Goal: Task Accomplishment & Management: Manage account settings

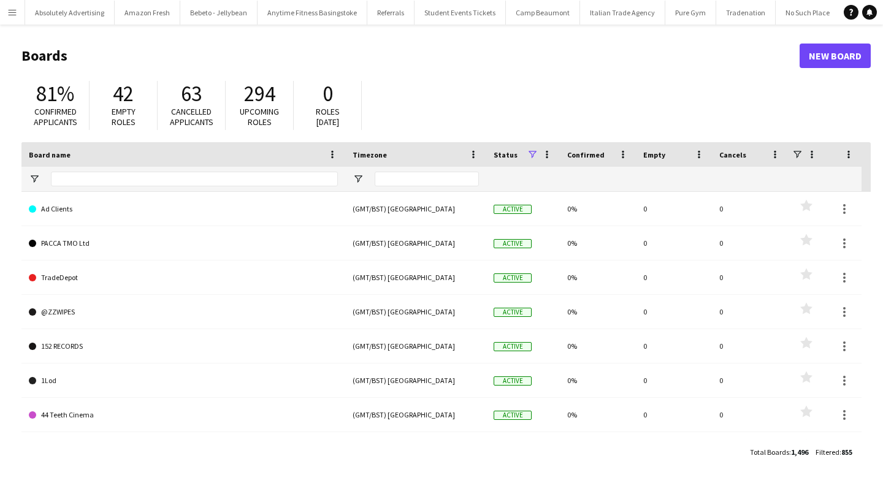
click at [18, 13] on button "Menu" at bounding box center [12, 12] width 25 height 25
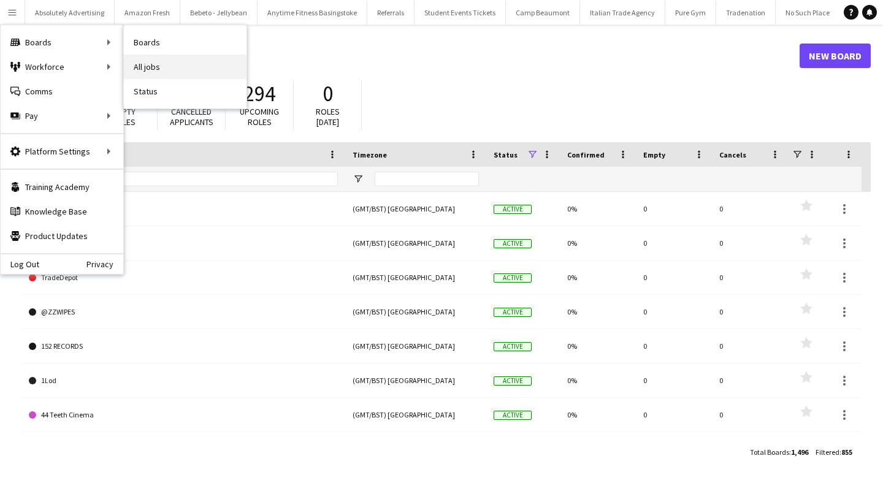
click at [169, 72] on link "All jobs" at bounding box center [185, 67] width 123 height 25
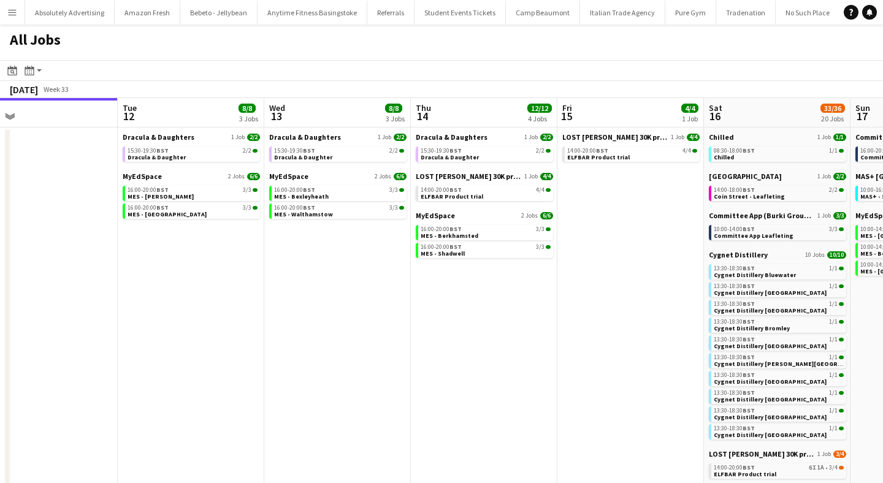
scroll to position [0, 321]
click at [170, 158] on span "Dracula & Daughter" at bounding box center [157, 157] width 58 height 8
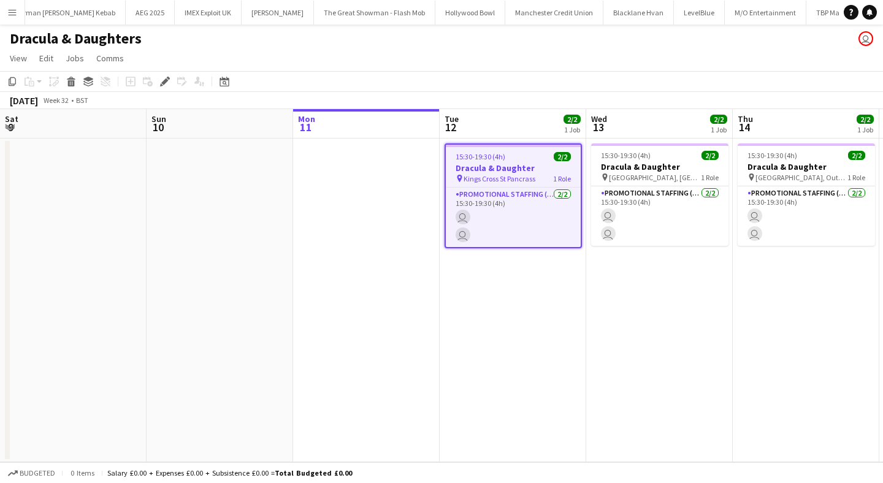
scroll to position [0, 422]
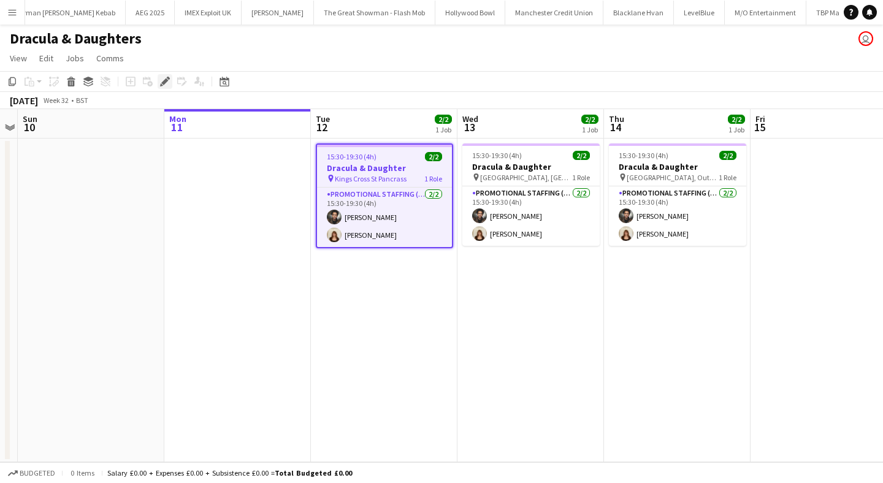
click at [163, 79] on icon "Edit" at bounding box center [165, 82] width 10 height 10
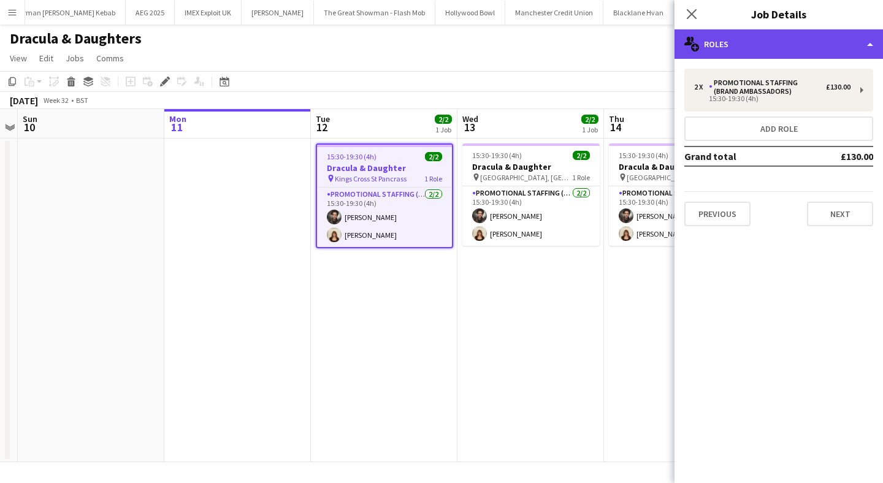
click at [790, 48] on div "multiple-users-add Roles" at bounding box center [779, 43] width 209 height 29
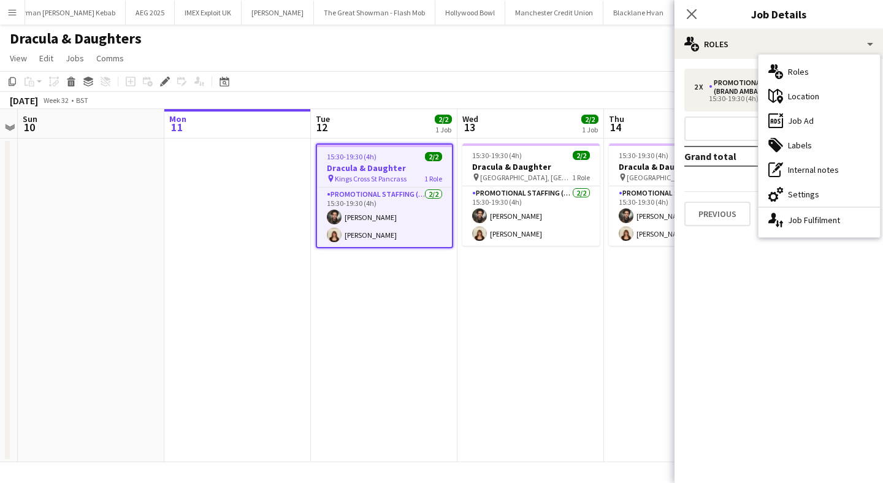
click at [531, 361] on app-date-cell "15:30-19:30 (4h) 2/2 Dracula & Daughter pin Liverpool Street, Bishopgate 1 Role…" at bounding box center [530, 301] width 147 height 324
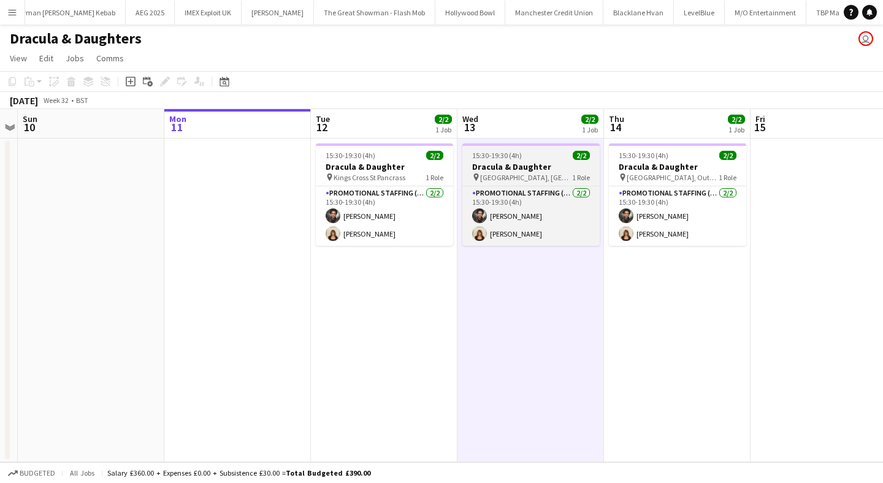
click at [516, 165] on h3 "Dracula & Daughter" at bounding box center [530, 166] width 137 height 11
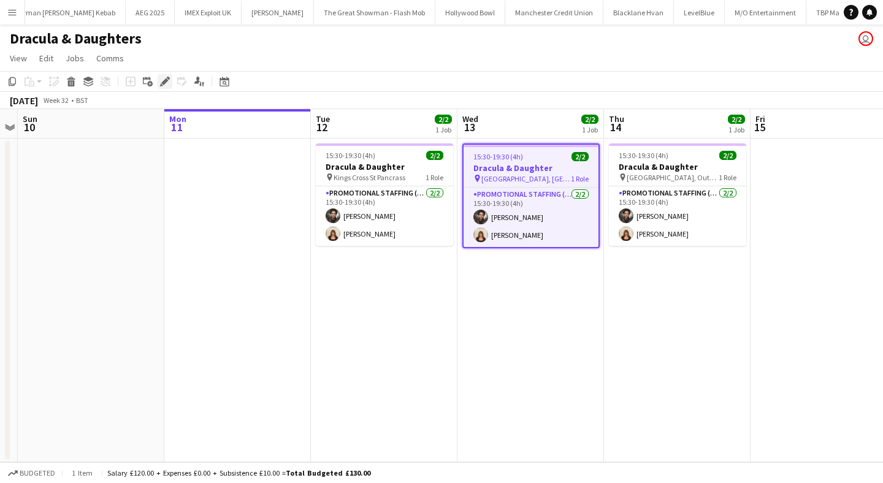
click at [165, 85] on icon "Edit" at bounding box center [165, 82] width 10 height 10
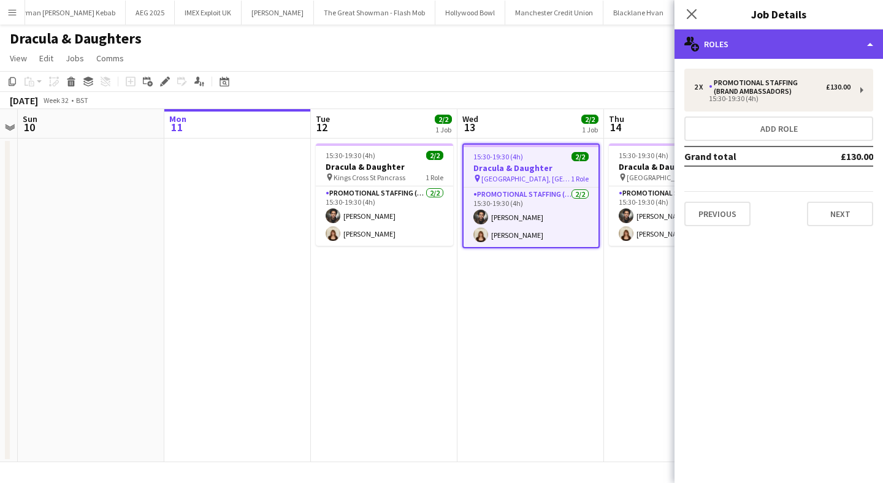
click at [760, 41] on div "multiple-users-add Roles" at bounding box center [779, 43] width 209 height 29
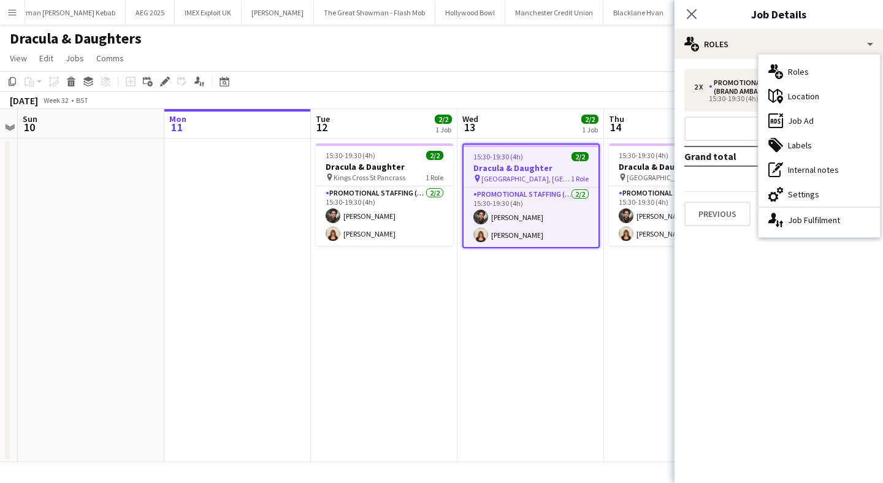
click at [809, 121] on div "ads-window Job Ad" at bounding box center [819, 121] width 121 height 25
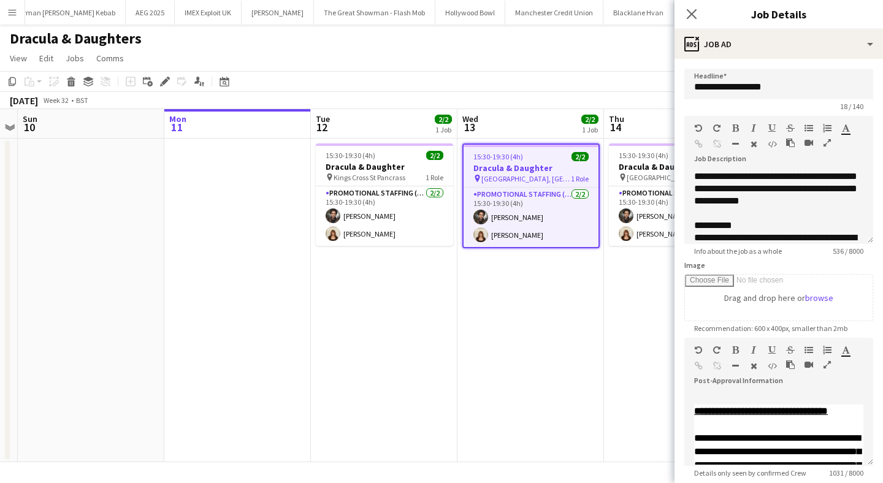
click at [540, 369] on app-date-cell "15:30-19:30 (4h) 2/2 Dracula & Daughter pin Liverpool Street, Bishopgate 1 Role…" at bounding box center [530, 301] width 147 height 324
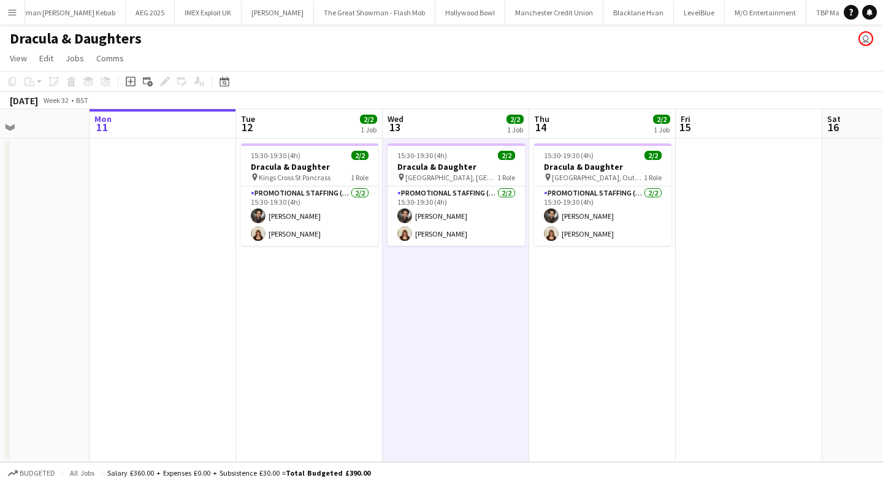
scroll to position [0, 556]
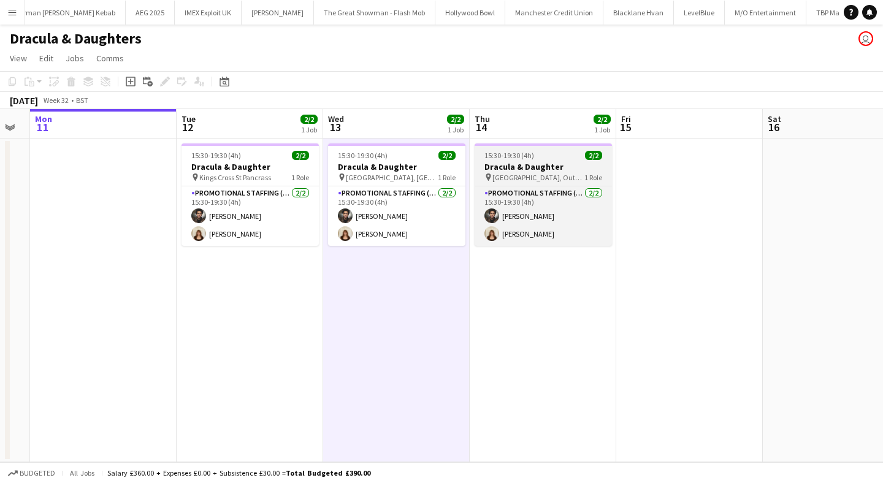
click at [564, 167] on h3 "Dracula & Daughter" at bounding box center [543, 166] width 137 height 11
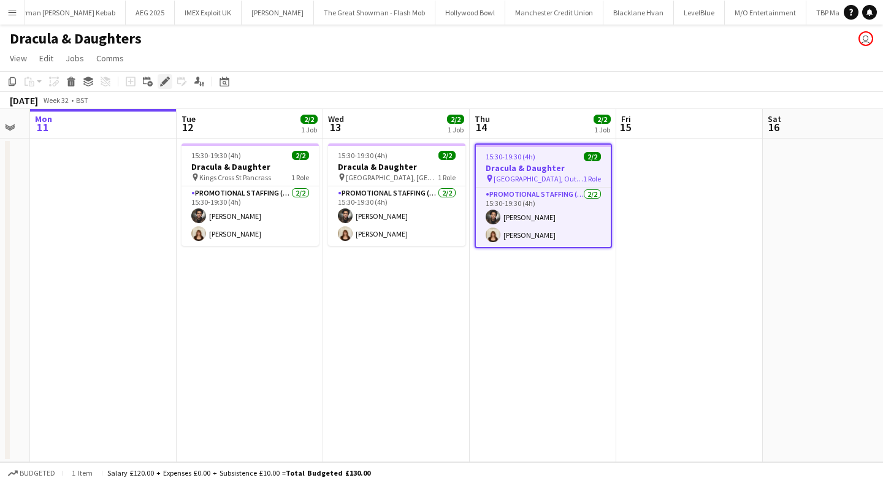
click at [163, 81] on icon at bounding box center [164, 81] width 7 height 7
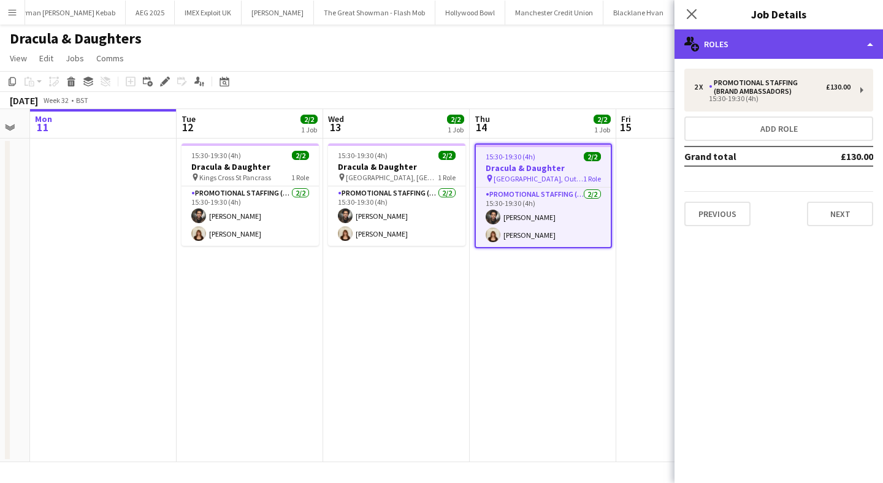
click at [751, 42] on div "multiple-users-add Roles" at bounding box center [779, 43] width 209 height 29
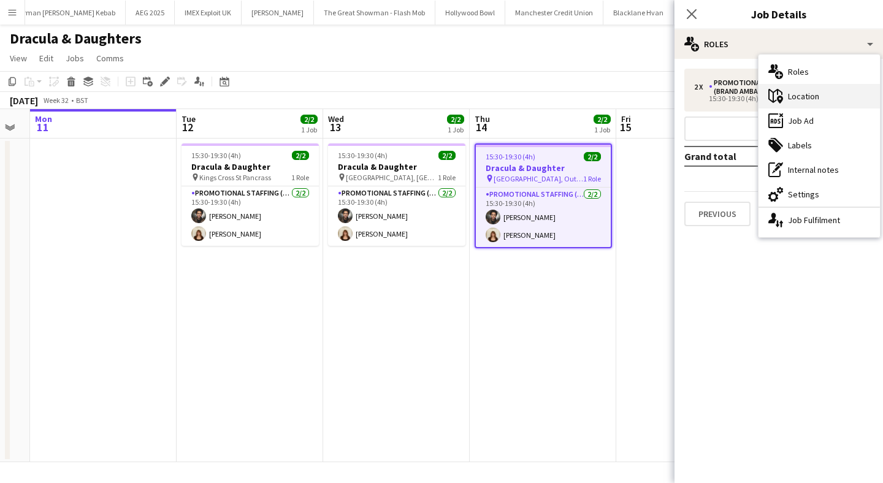
click at [819, 96] on div "maps-pin-1 Location" at bounding box center [819, 96] width 121 height 25
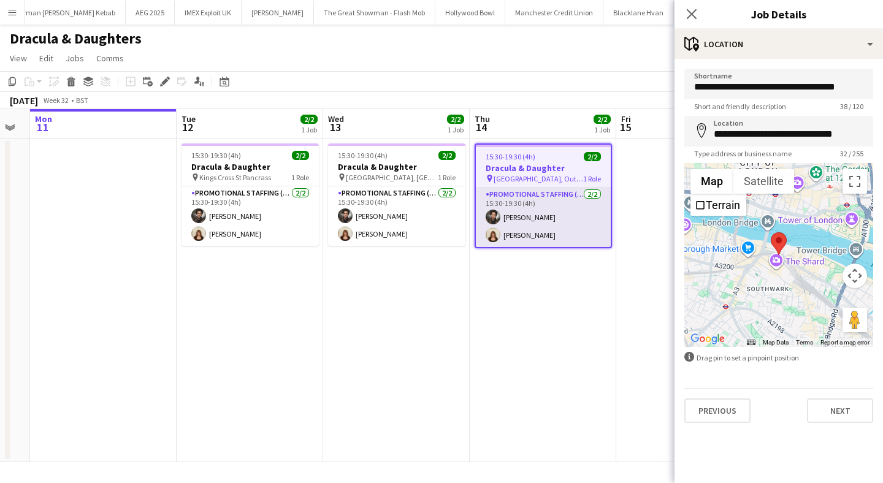
click at [488, 239] on app-user-avatar at bounding box center [493, 235] width 15 height 15
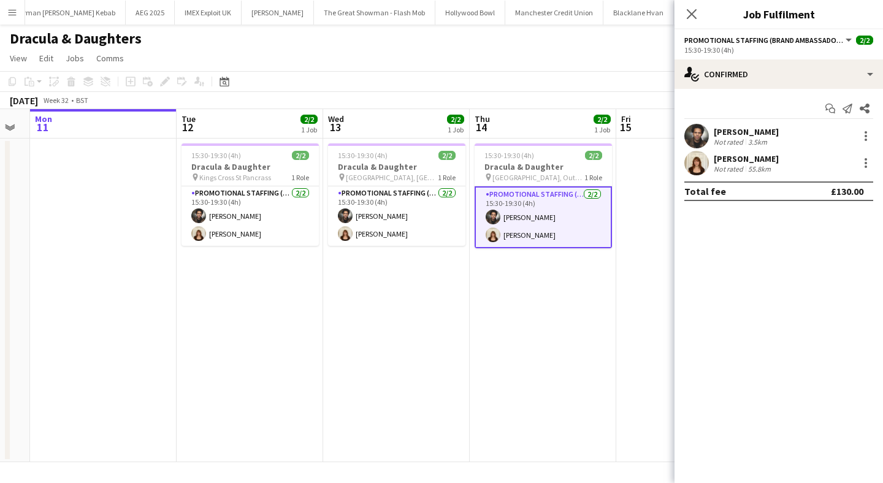
click at [700, 163] on app-user-avatar at bounding box center [696, 163] width 25 height 25
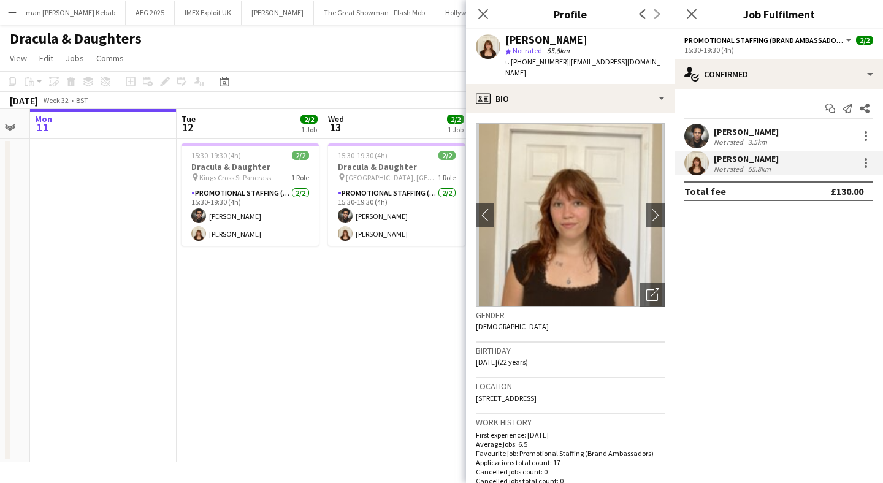
click at [281, 380] on app-date-cell "15:30-19:30 (4h) 2/2 Dracula & Daughter pin Kings Cross St Pancrass 1 Role Prom…" at bounding box center [250, 301] width 147 height 324
